Goal: Information Seeking & Learning: Learn about a topic

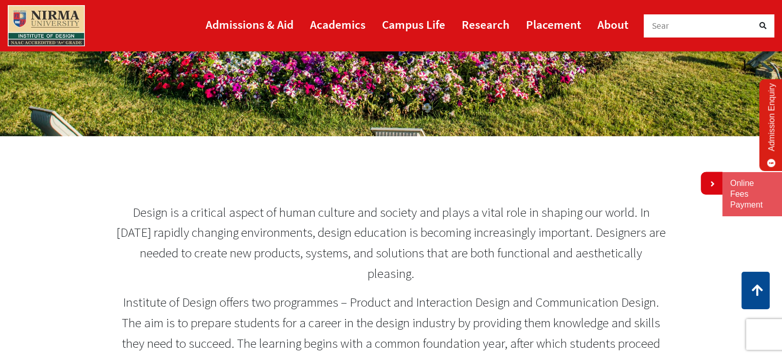
scroll to position [394, 0]
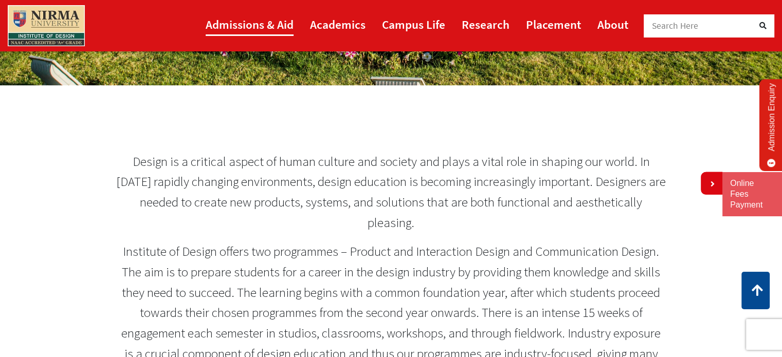
click at [265, 26] on link "Admissions & Aid" at bounding box center [250, 24] width 88 height 23
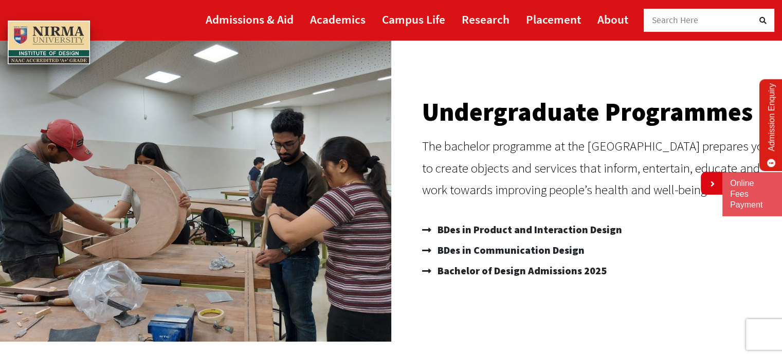
scroll to position [86, 0]
